Goal: Task Accomplishment & Management: Use online tool/utility

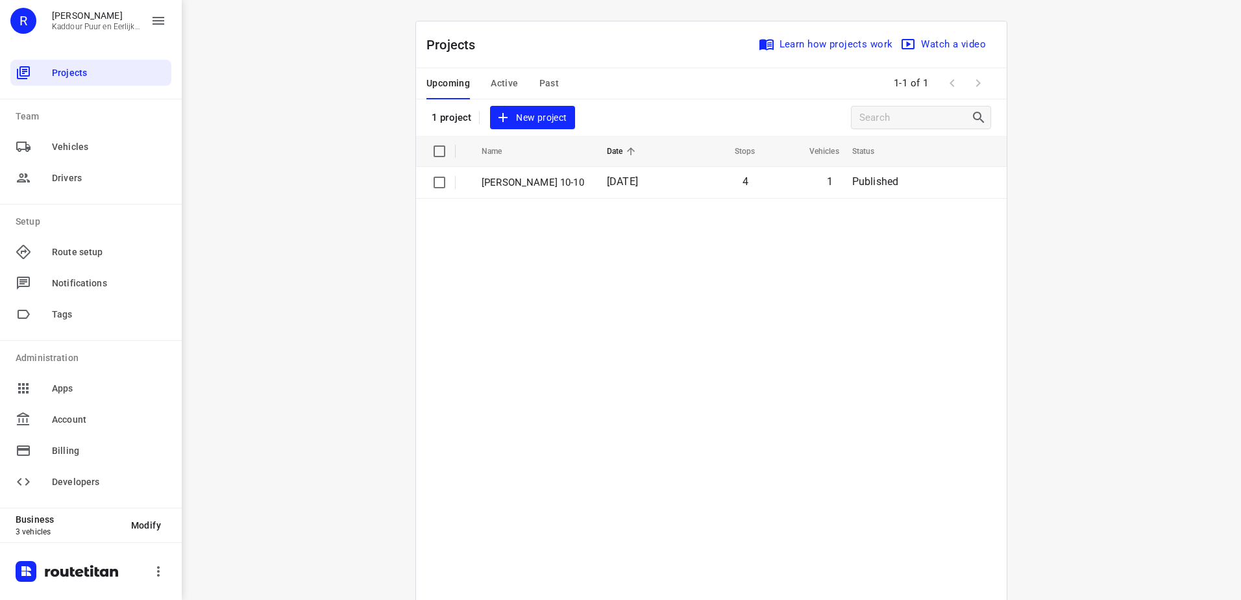
click at [501, 81] on span "Active" at bounding box center [504, 83] width 27 height 16
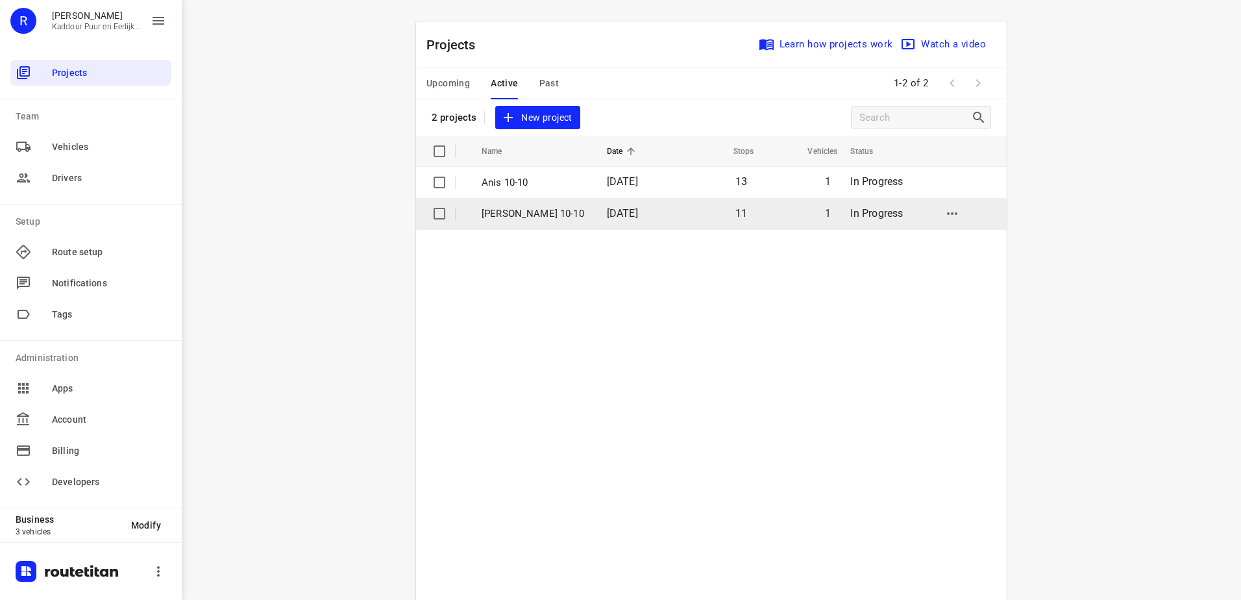
click at [538, 214] on p "[PERSON_NAME] 10-10" at bounding box center [535, 213] width 106 height 15
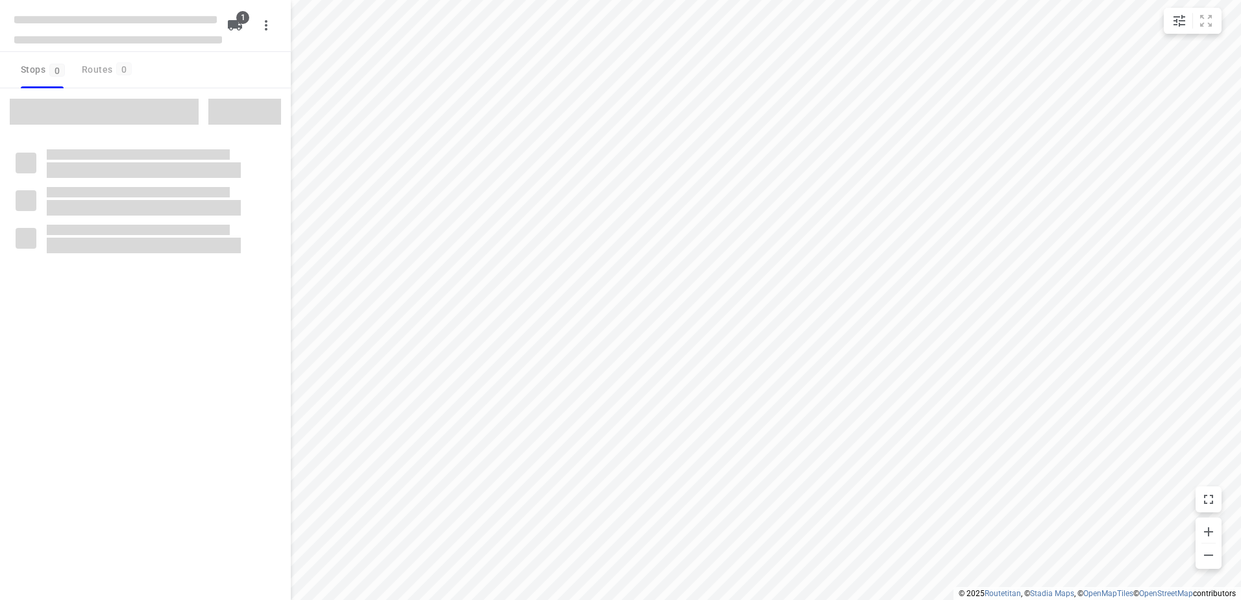
type input "distance"
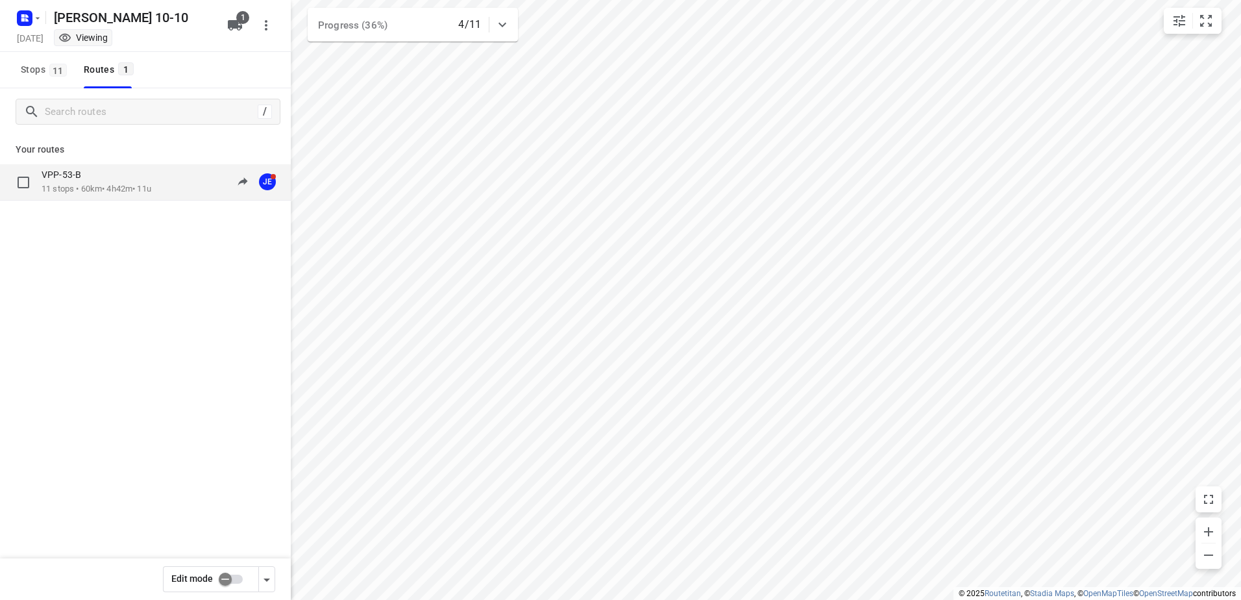
click at [149, 173] on div "VPP-53-B" at bounding box center [97, 176] width 110 height 14
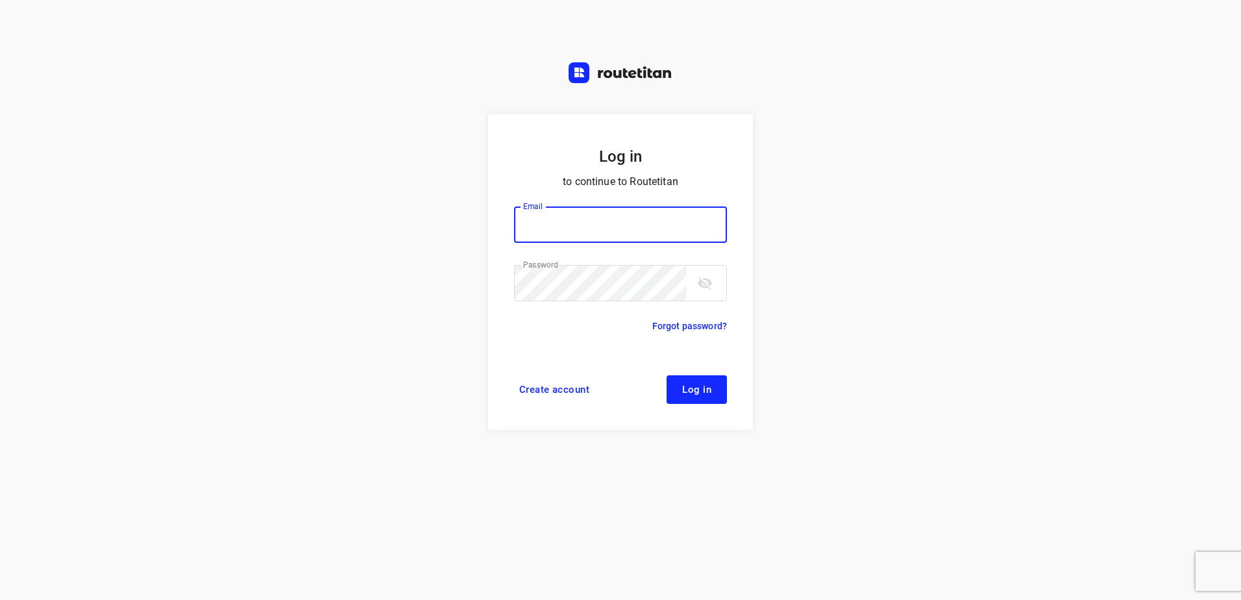
type input "horeca@kaddour.nl"
click at [709, 386] on span "Log in" at bounding box center [696, 389] width 29 height 10
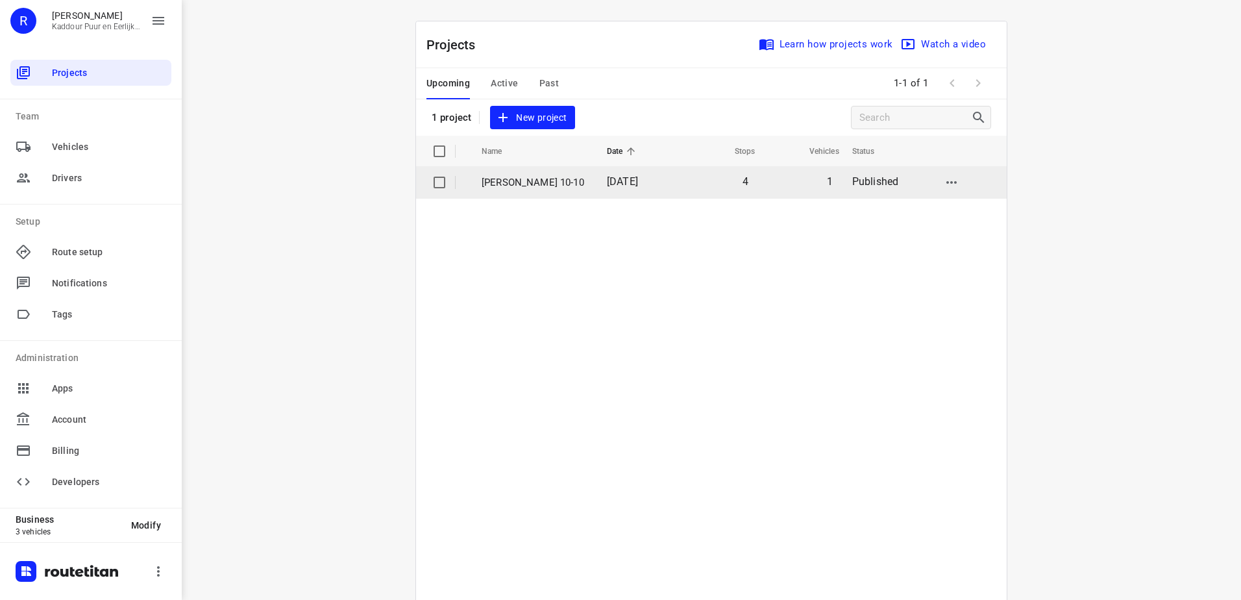
click at [607, 181] on span "[DATE]" at bounding box center [622, 181] width 31 height 12
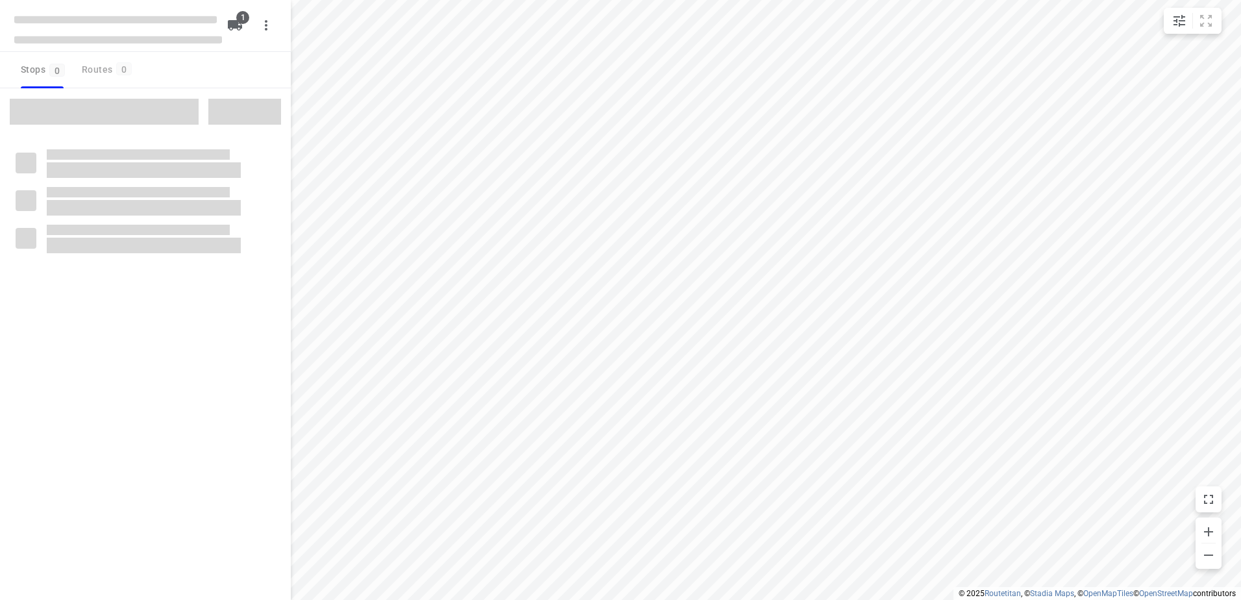
type input "distance"
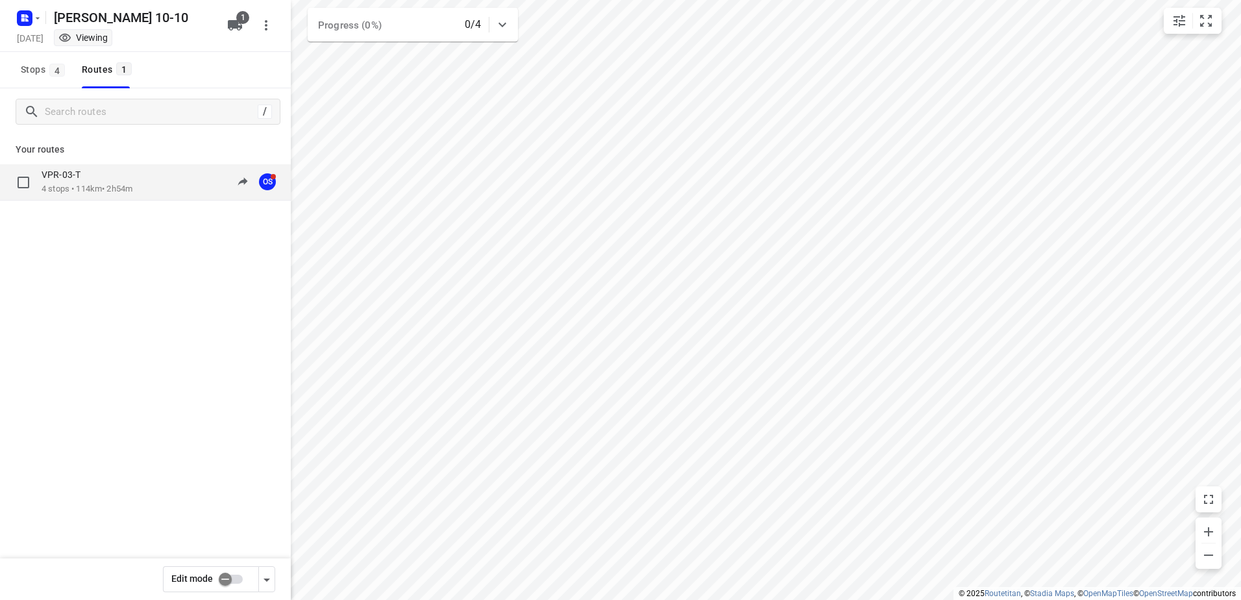
click at [157, 179] on div "VPR-03-T 4 stops • 114km • 2h54m 10:59-13:53 OS" at bounding box center [166, 182] width 249 height 27
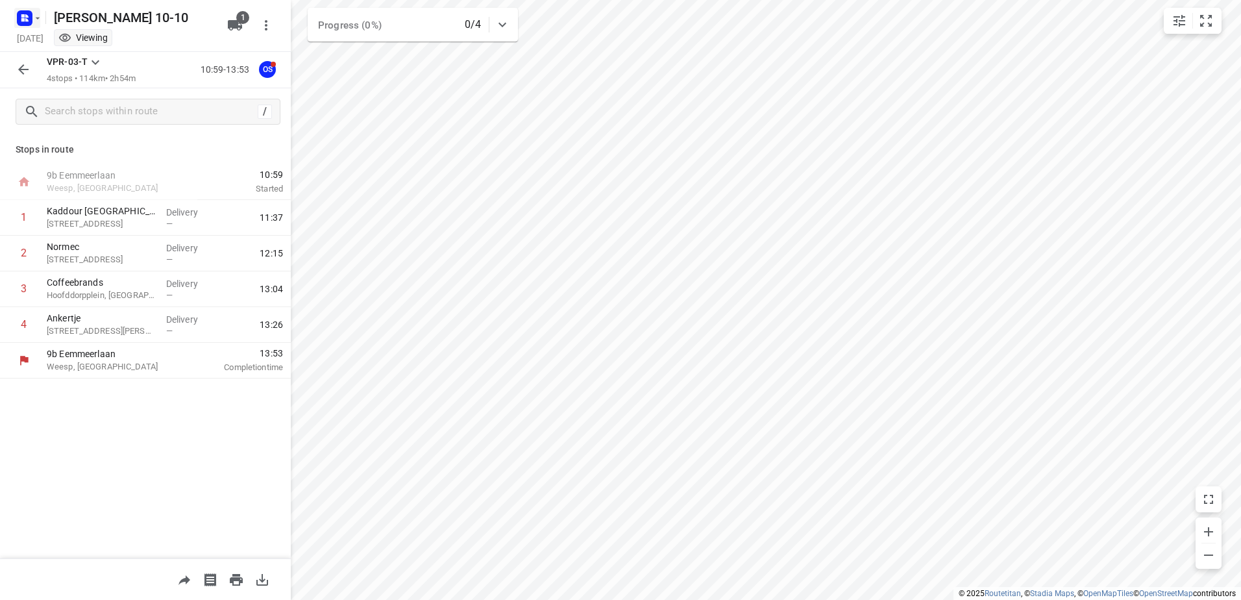
click at [27, 17] on icon "button" at bounding box center [26, 15] width 3 height 3
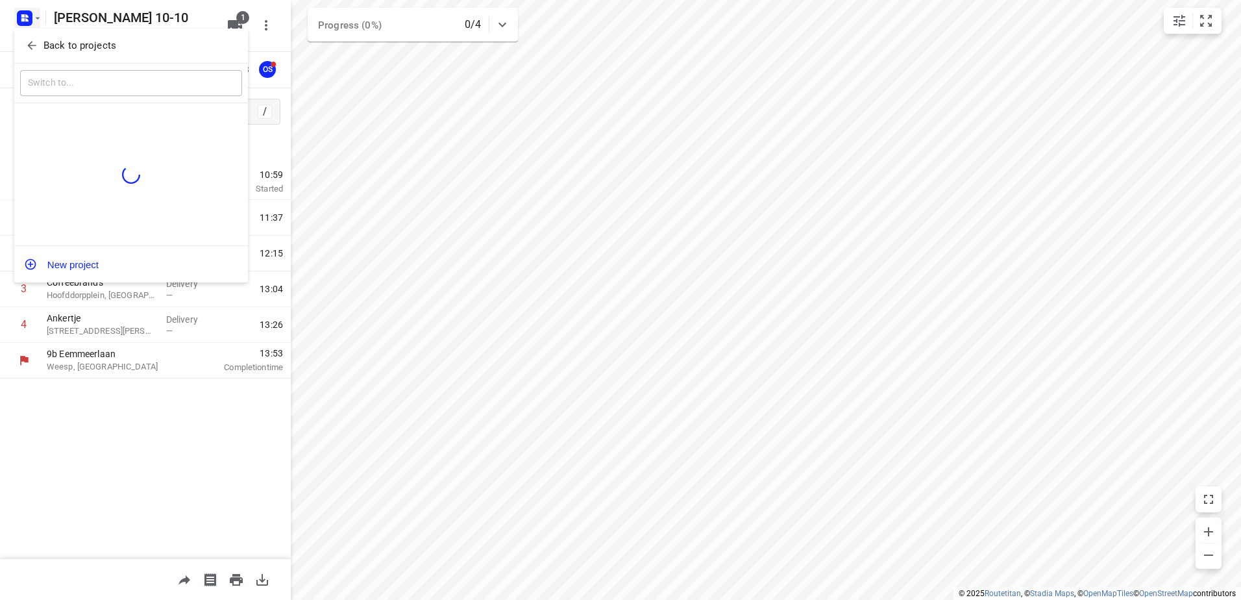
click at [26, 45] on icon "button" at bounding box center [31, 45] width 13 height 13
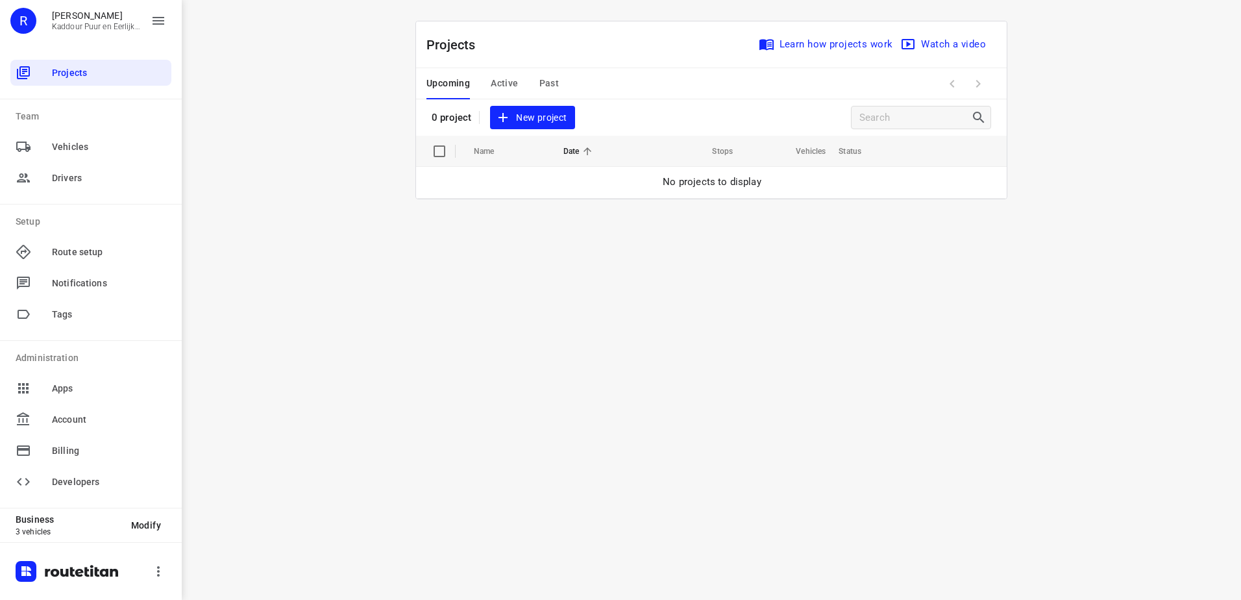
click at [516, 89] on span "Active" at bounding box center [504, 83] width 27 height 16
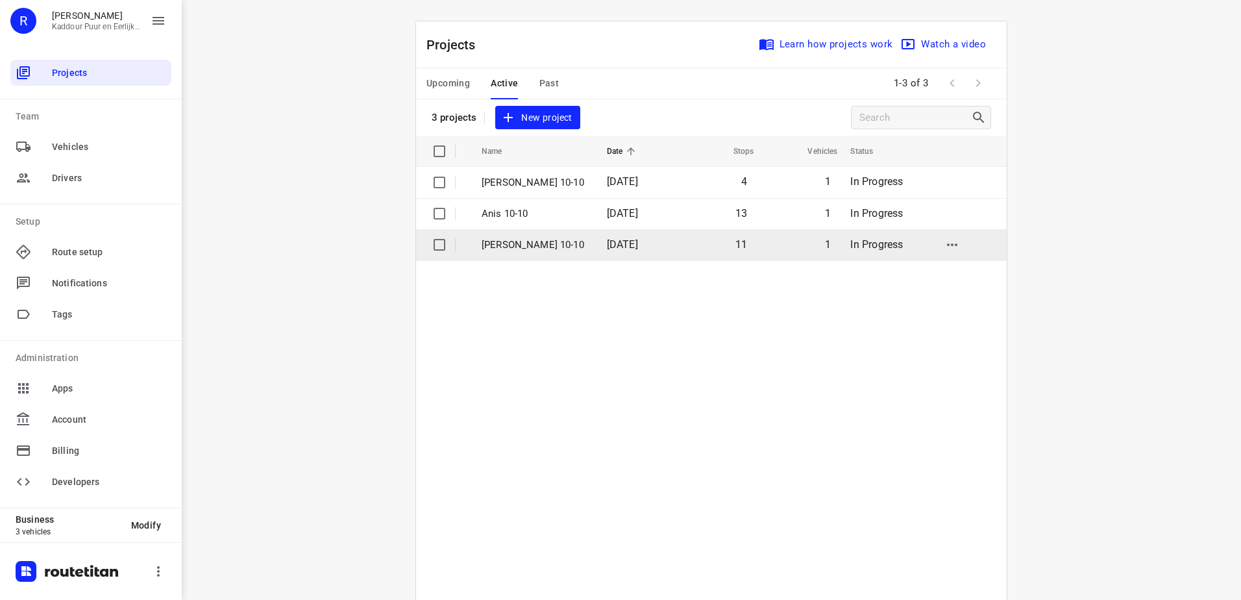
click at [632, 245] on span "[DATE]" at bounding box center [622, 244] width 31 height 12
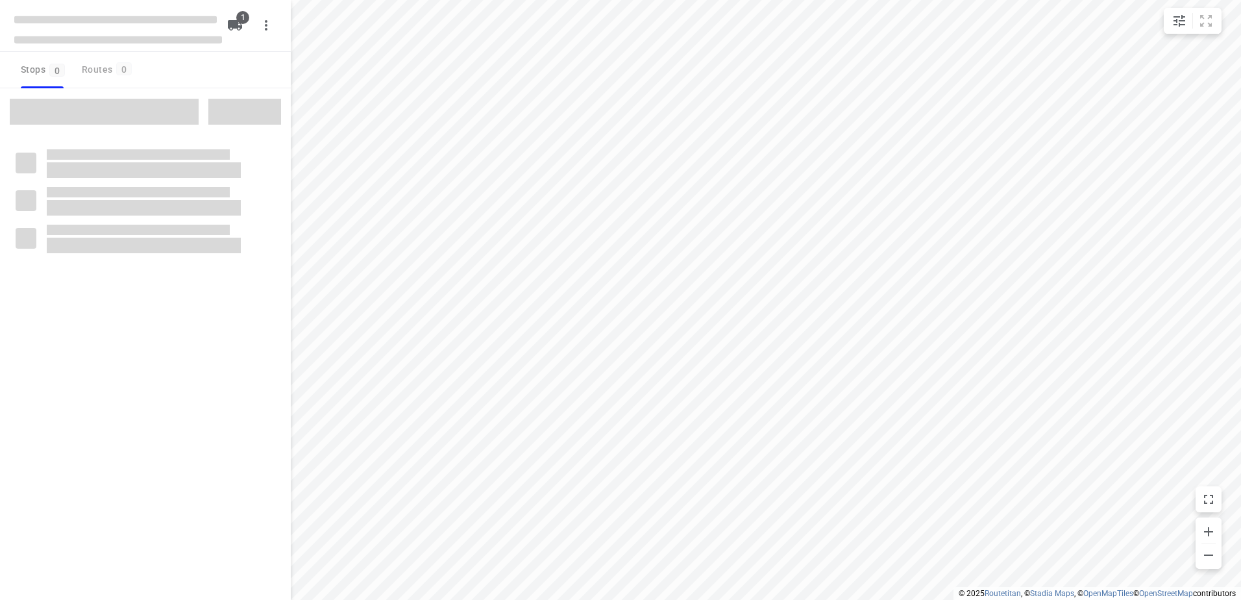
type input "distance"
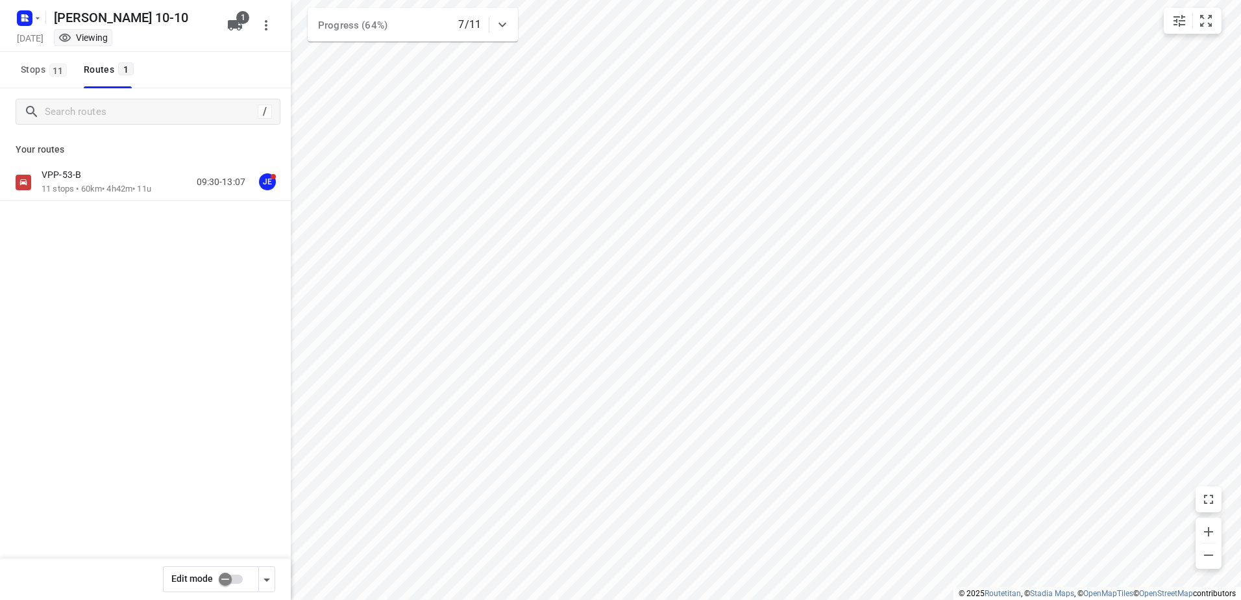
click at [139, 163] on div "Your routes VPP-53-B 11 stops • 60km • 4h42m • 11u 09:30-13:07 JE" at bounding box center [145, 213] width 291 height 156
click at [146, 188] on p "11 stops • 60km • 4h42m • 11u" at bounding box center [97, 189] width 110 height 12
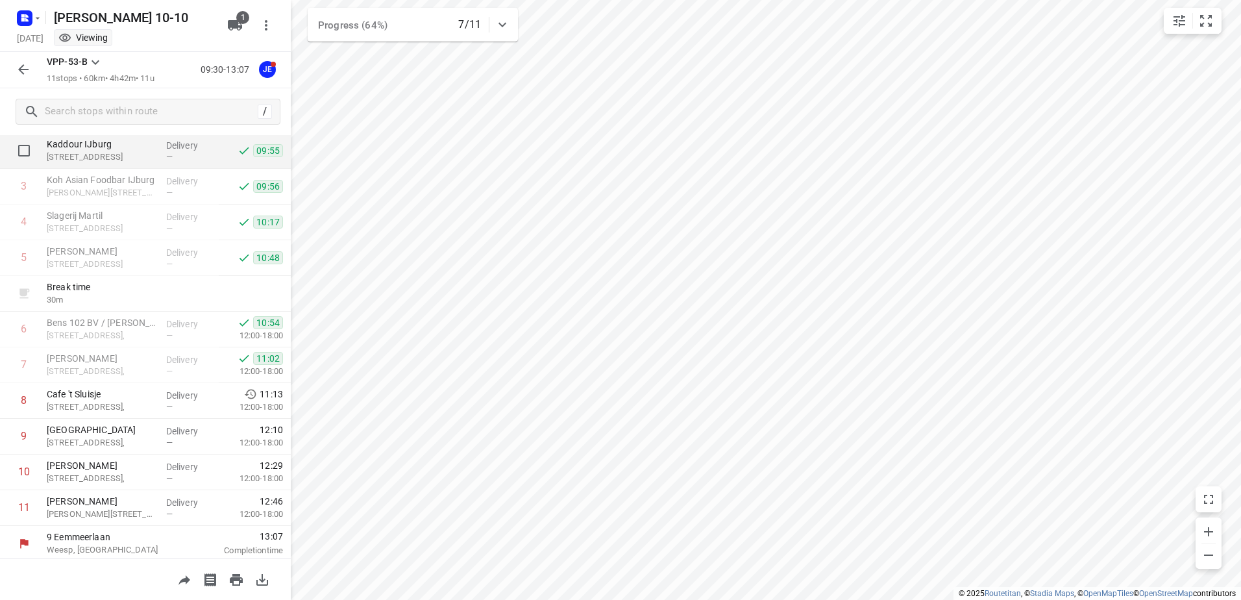
scroll to position [106, 0]
click at [25, 17] on icon "button" at bounding box center [22, 15] width 3 height 3
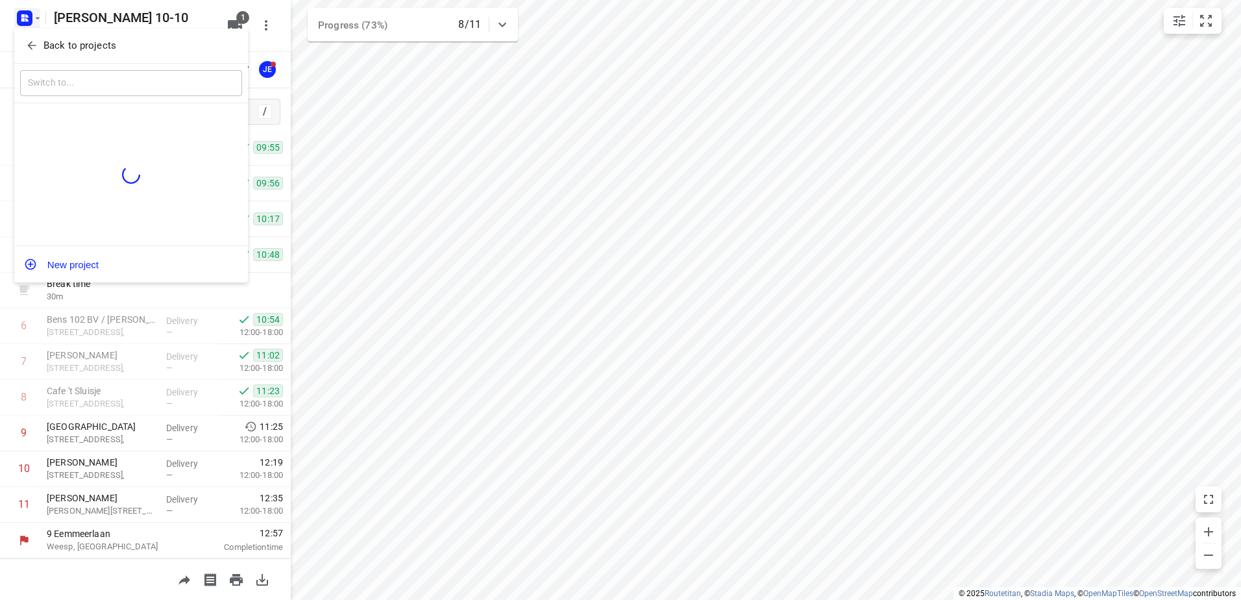
click at [34, 42] on icon "button" at bounding box center [31, 45] width 13 height 13
click at [0, 0] on div "R Rachid Kaddour Kaddour Puur en Eerlijk Vlees B.V." at bounding box center [0, 0] width 0 height 0
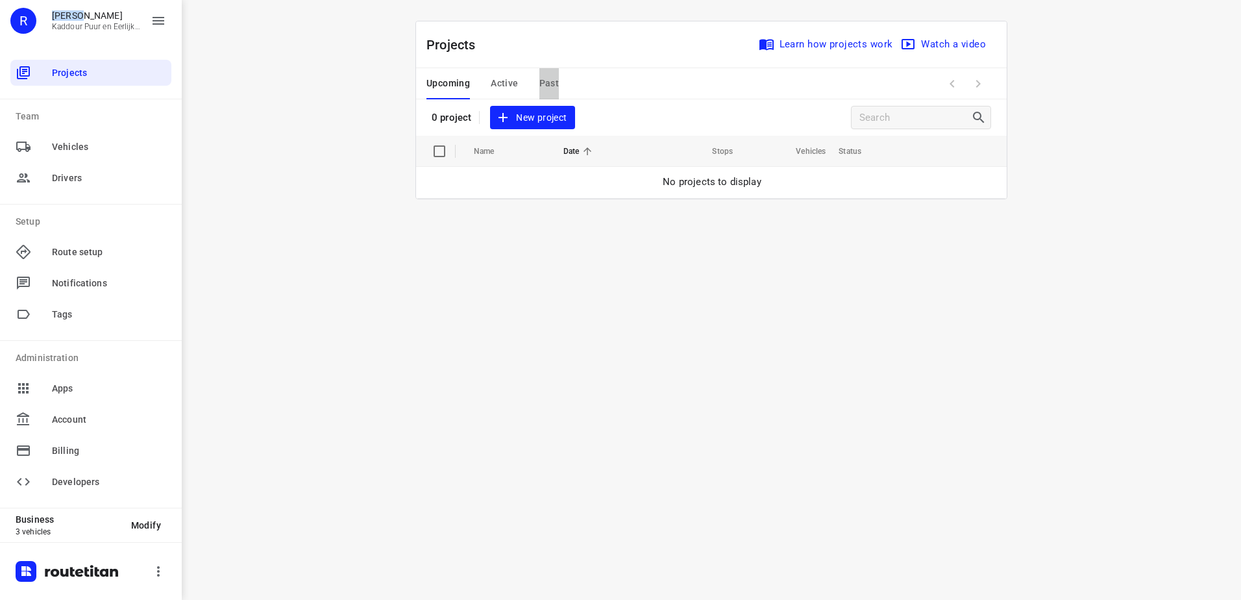
click at [541, 90] on span "Past" at bounding box center [550, 83] width 20 height 16
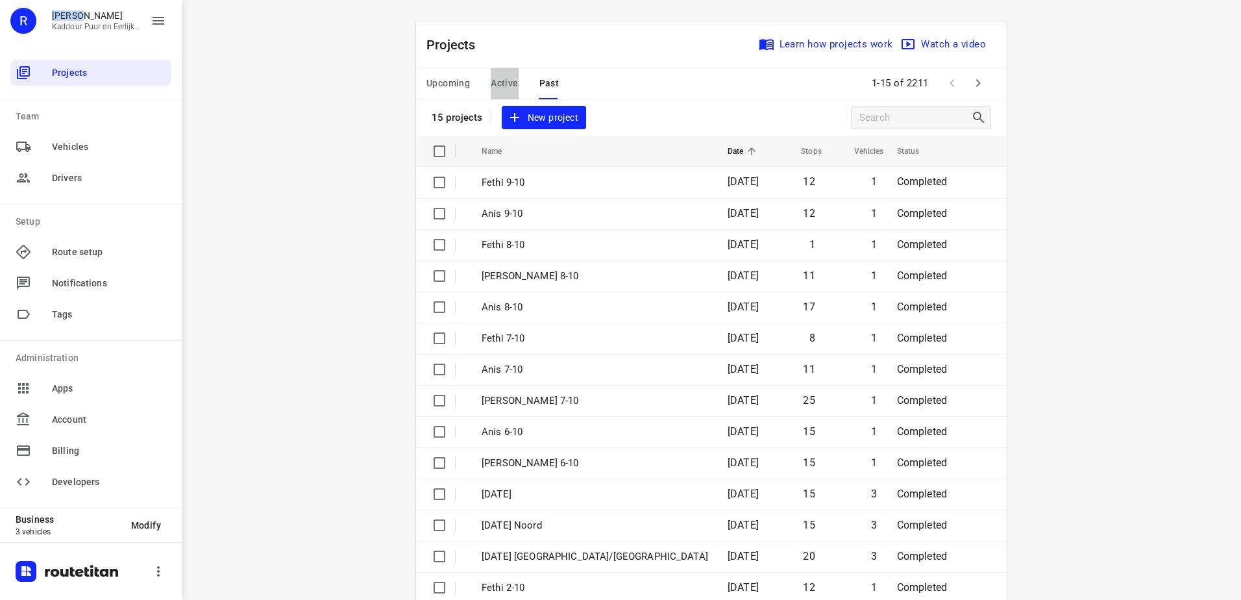
click at [501, 83] on span "Active" at bounding box center [504, 83] width 27 height 16
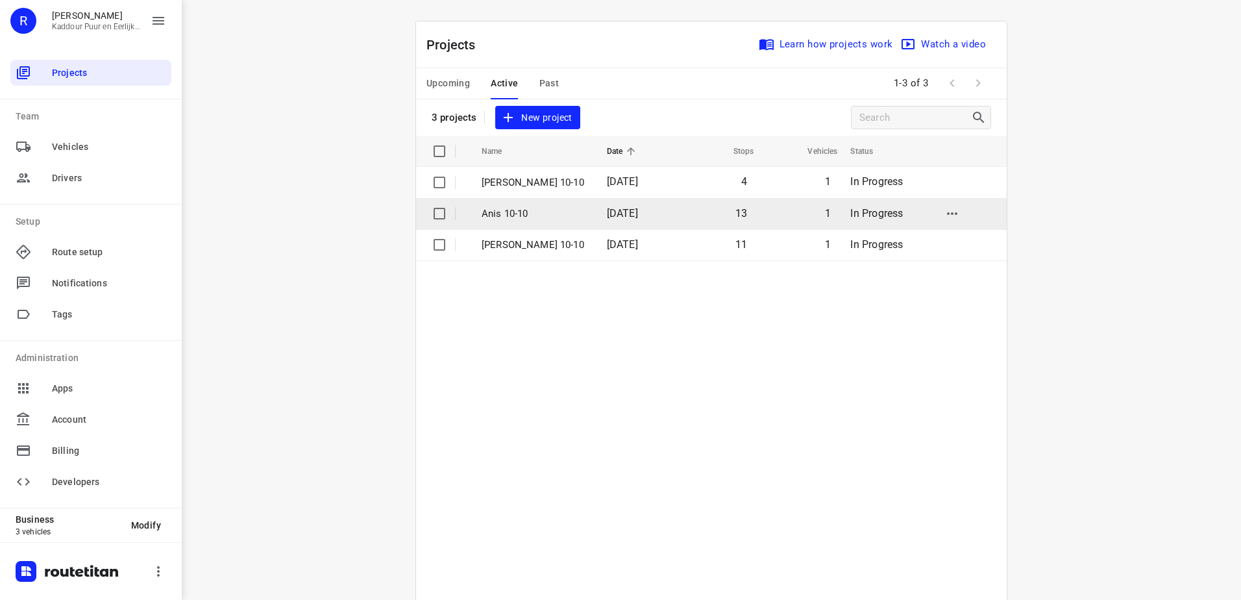
click at [758, 214] on td "1" at bounding box center [799, 213] width 84 height 31
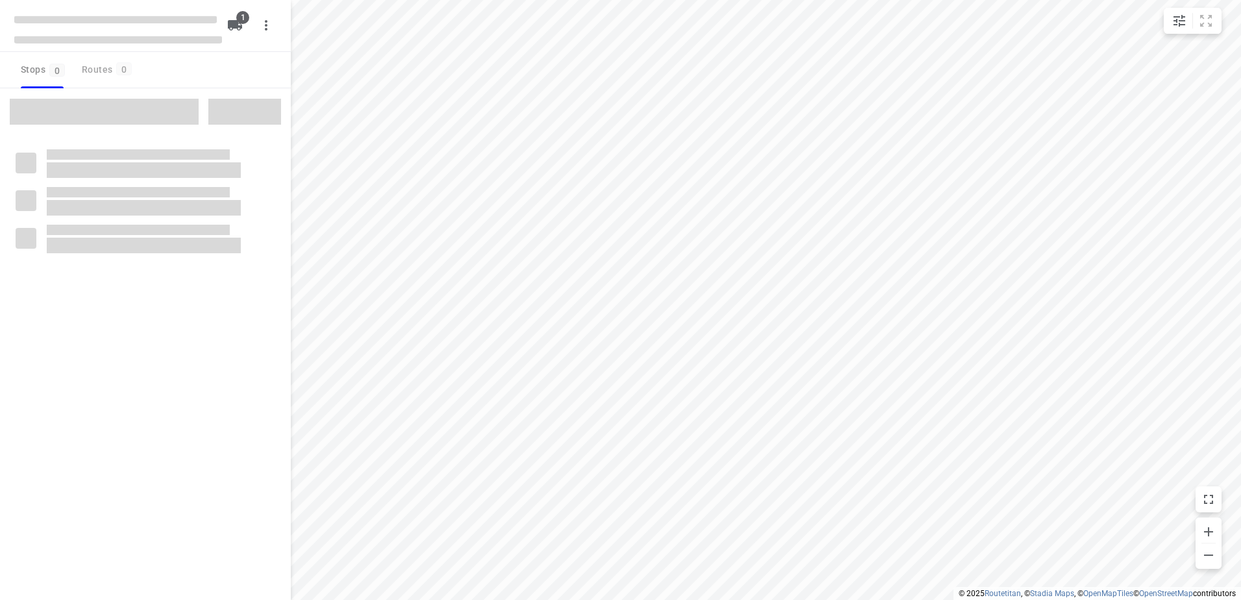
type input "distance"
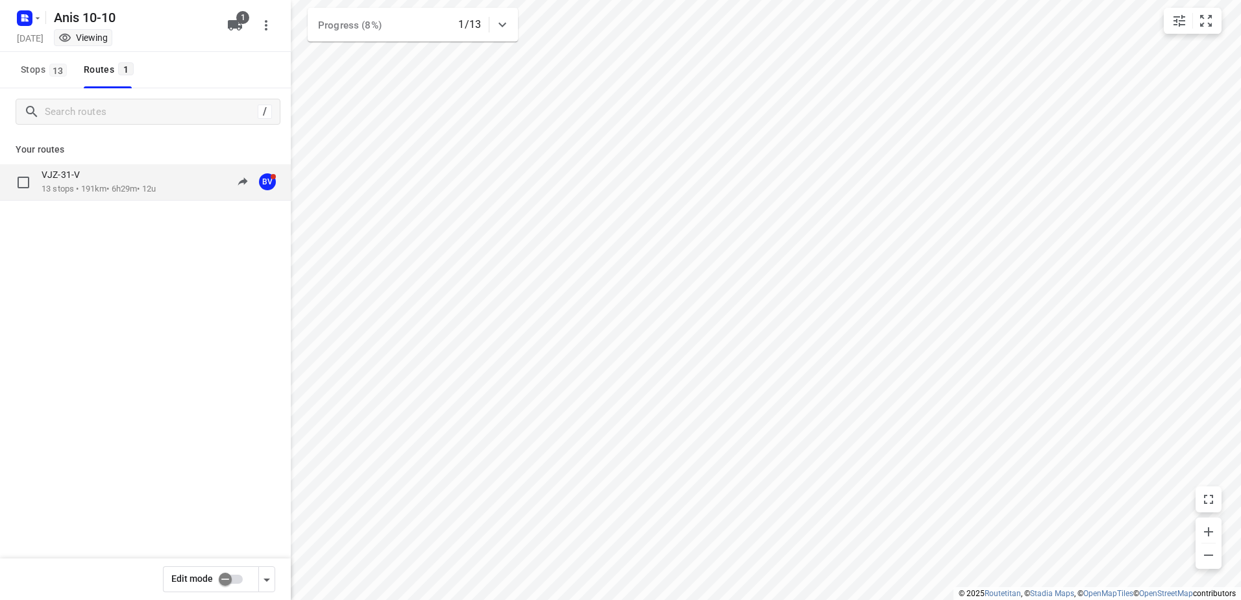
click at [154, 177] on div "VJZ-31-V" at bounding box center [99, 176] width 114 height 14
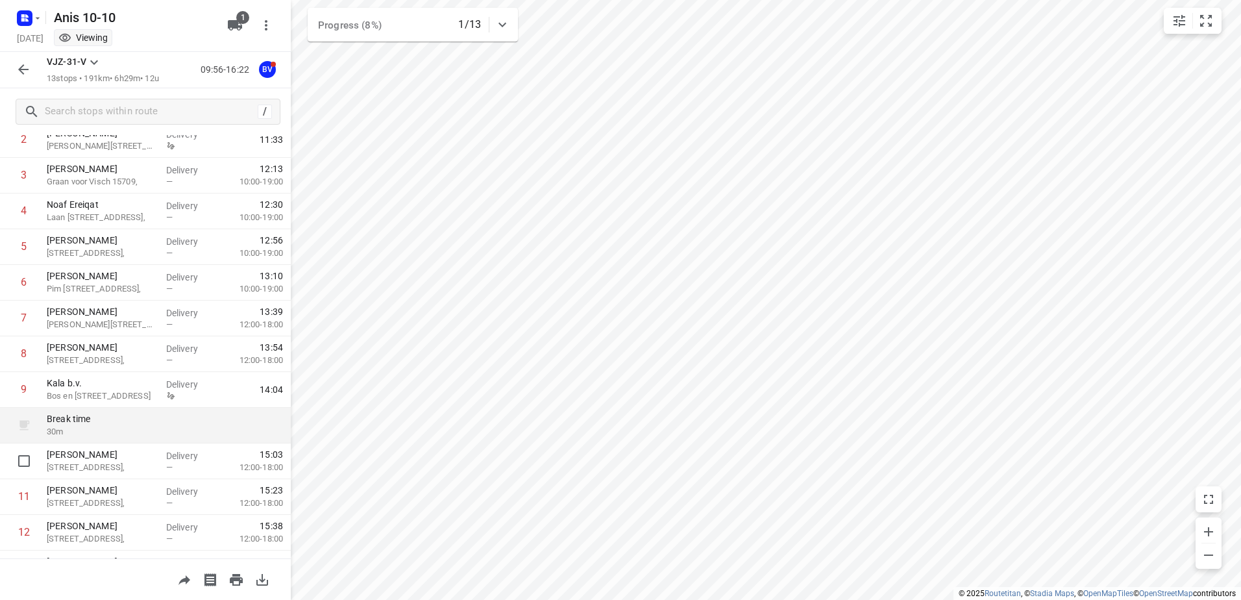
scroll to position [177, 0]
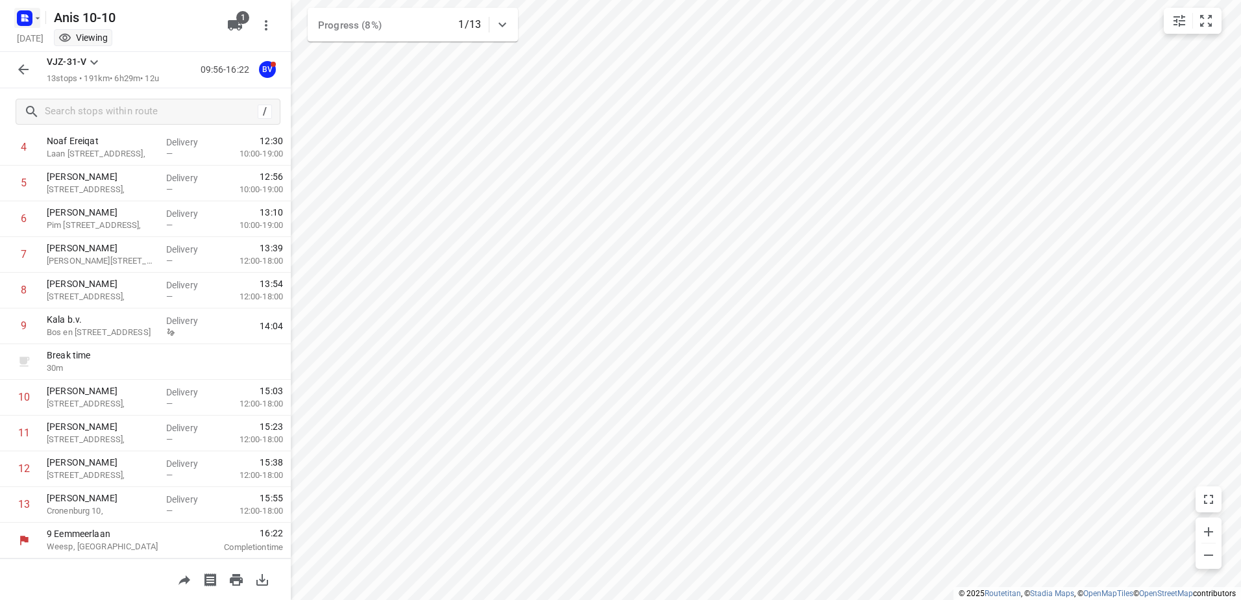
click at [24, 17] on icon "button" at bounding box center [22, 15] width 3 height 3
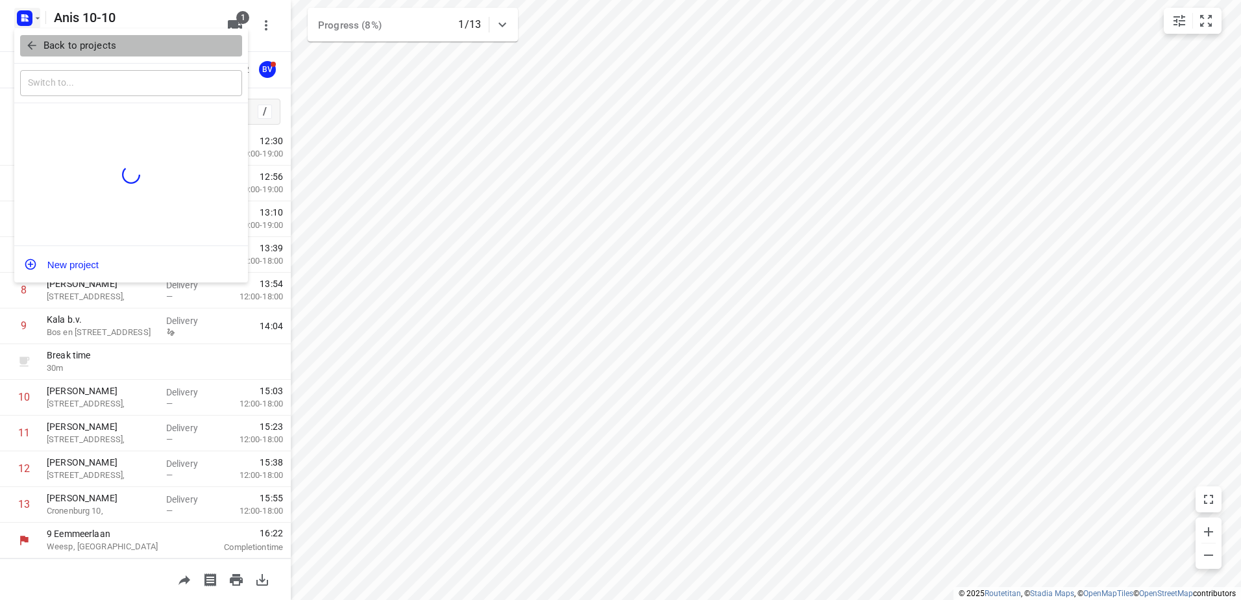
click at [35, 46] on icon "button" at bounding box center [31, 46] width 8 height 8
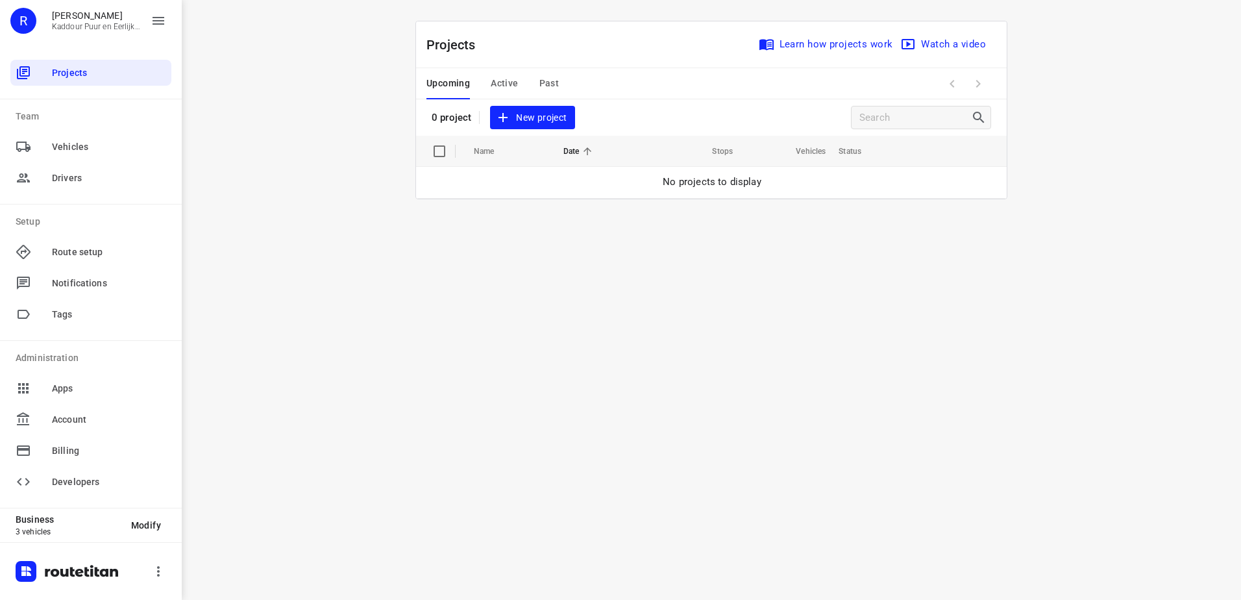
click at [510, 80] on span "Active" at bounding box center [504, 83] width 27 height 16
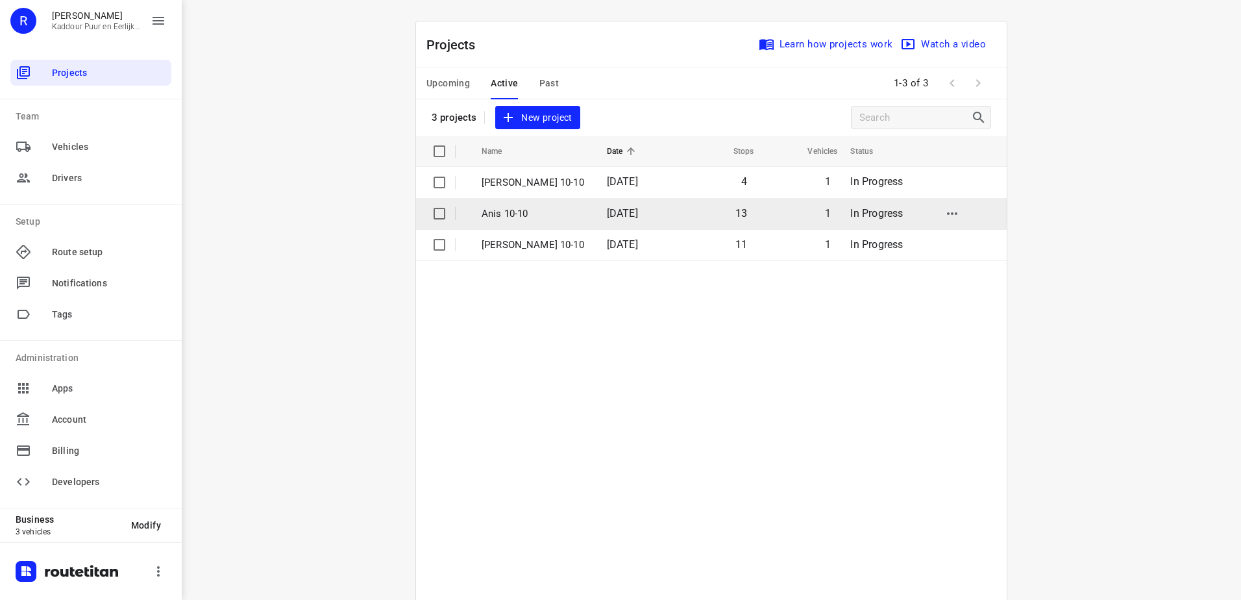
click at [617, 205] on td "[DATE]" at bounding box center [637, 213] width 80 height 31
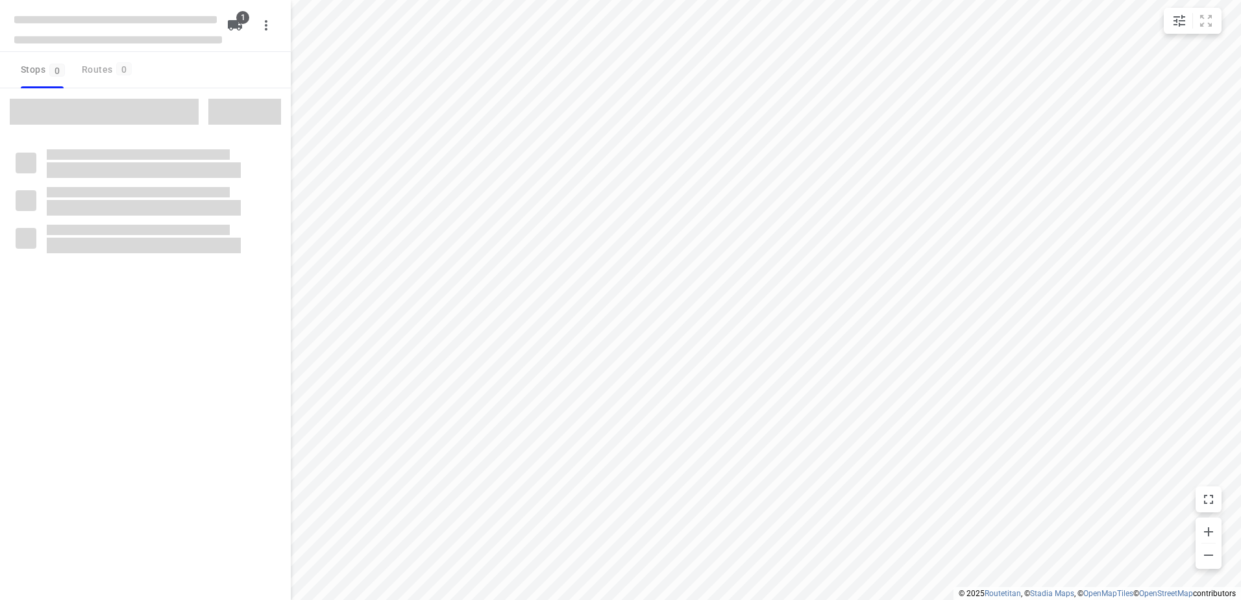
type input "distance"
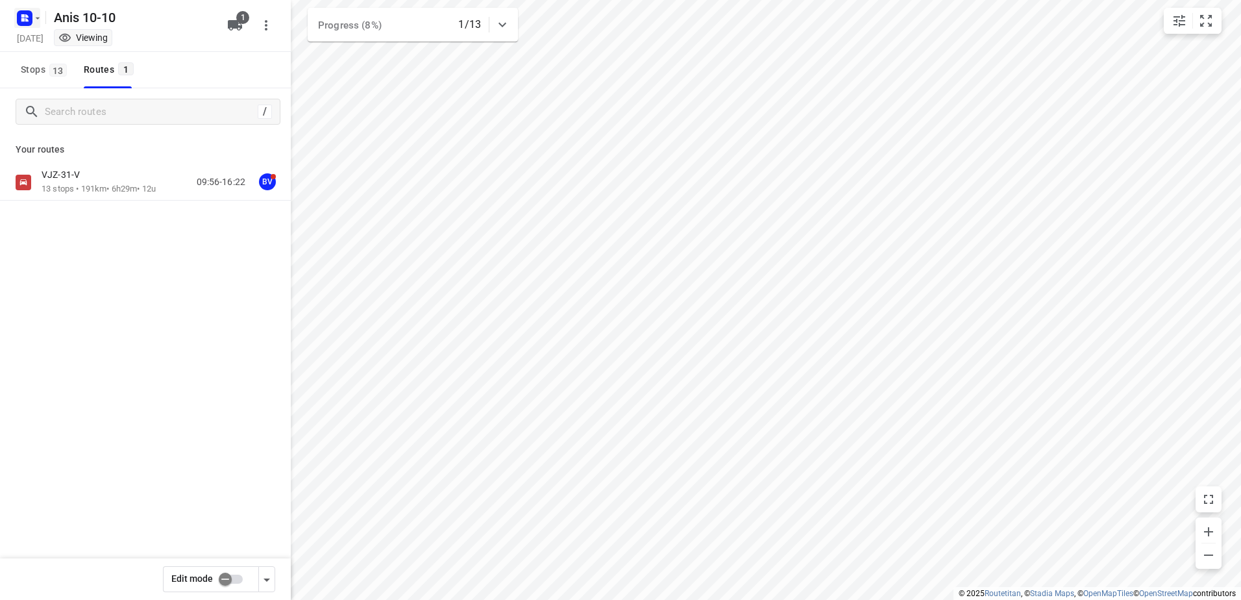
click at [25, 16] on icon "button" at bounding box center [26, 15] width 3 height 3
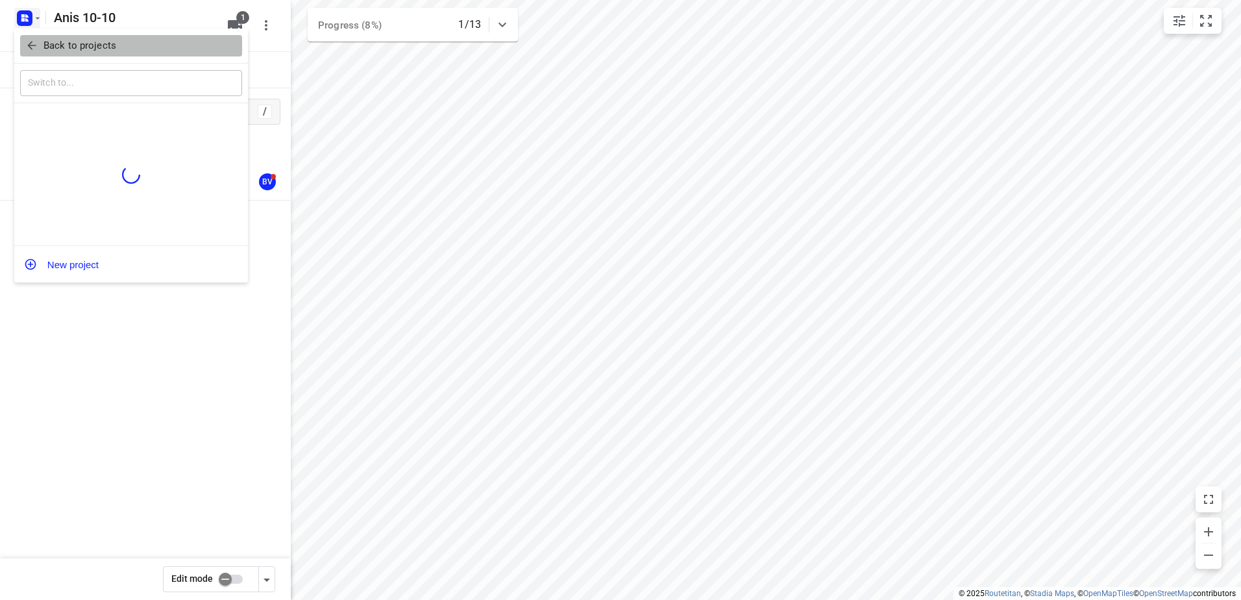
click at [33, 38] on button "Back to projects" at bounding box center [131, 45] width 222 height 21
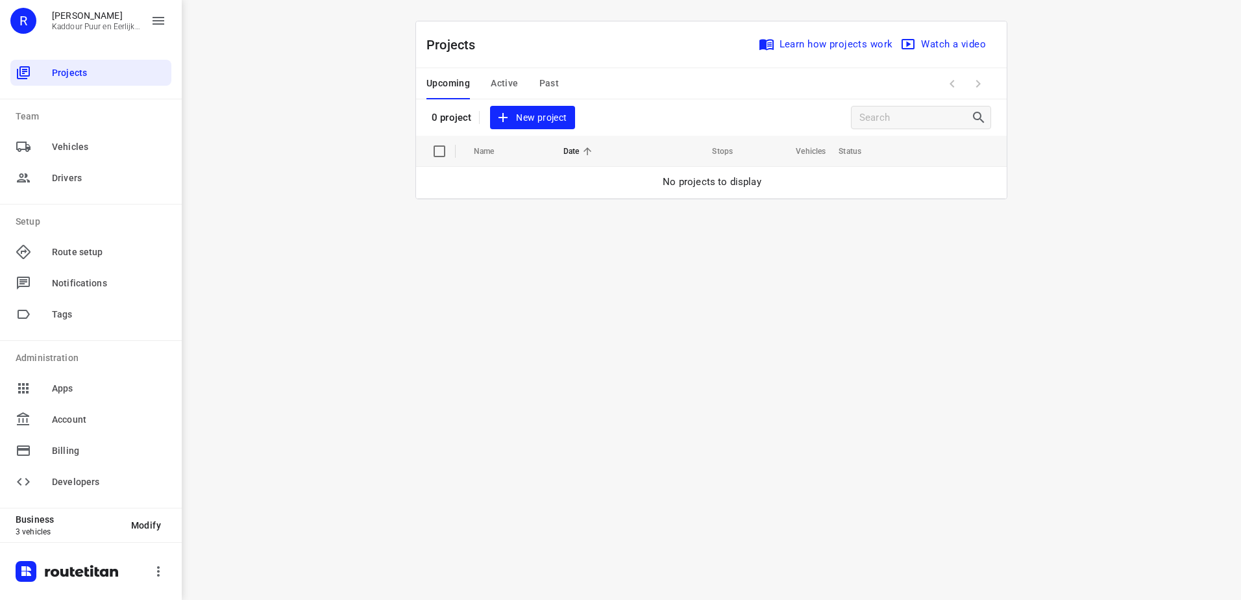
click at [505, 77] on span "Active" at bounding box center [504, 83] width 27 height 16
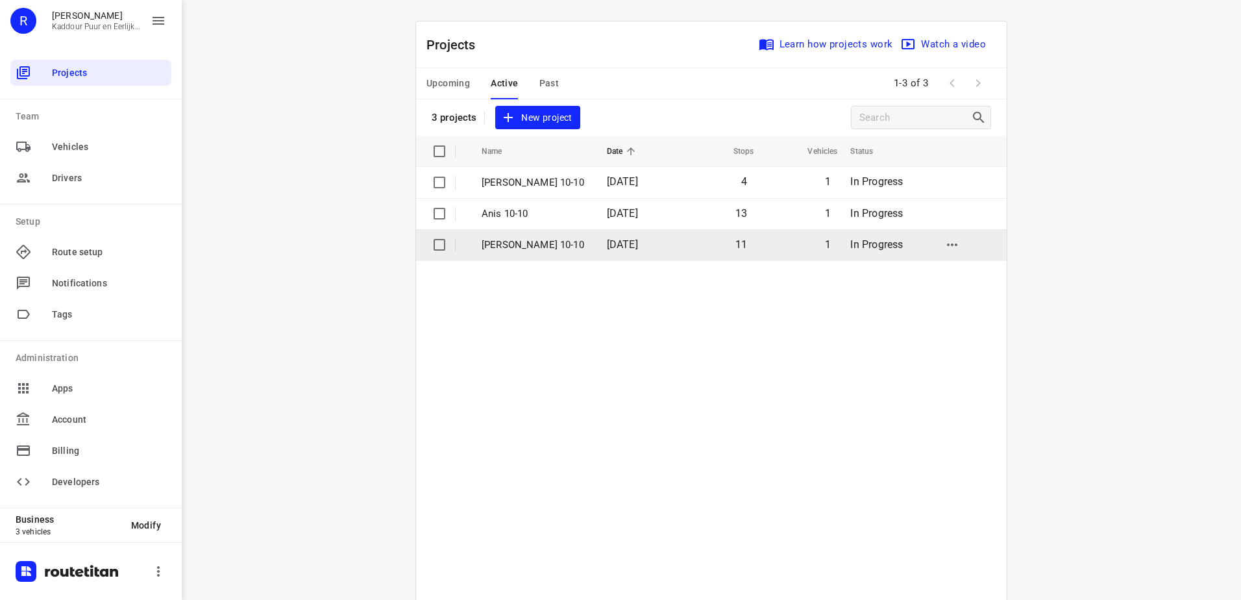
click at [561, 245] on p "[PERSON_NAME] 10-10" at bounding box center [535, 245] width 106 height 15
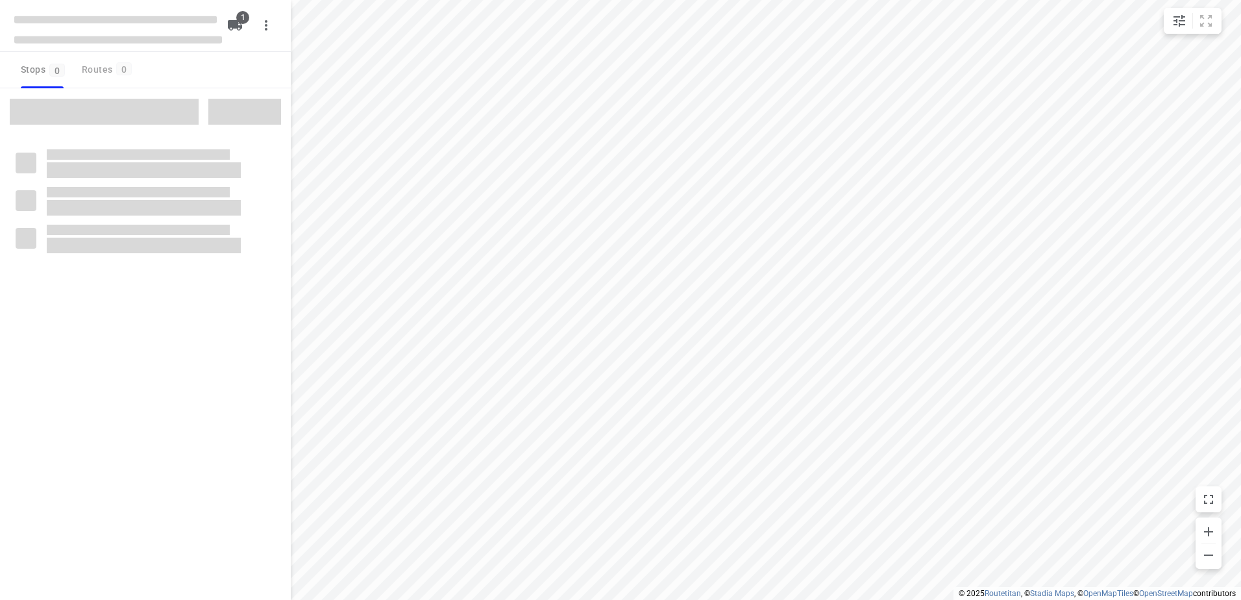
type input "distance"
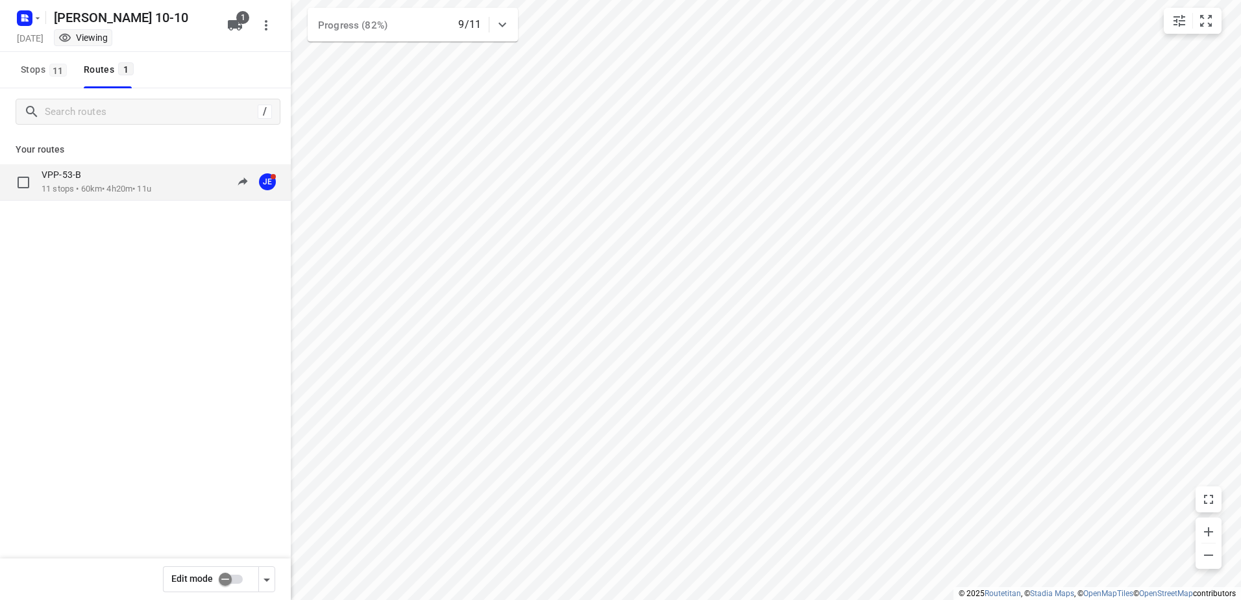
click at [142, 194] on p "11 stops • 60km • 4h20m • 11u" at bounding box center [97, 189] width 110 height 12
